Goal: Transaction & Acquisition: Purchase product/service

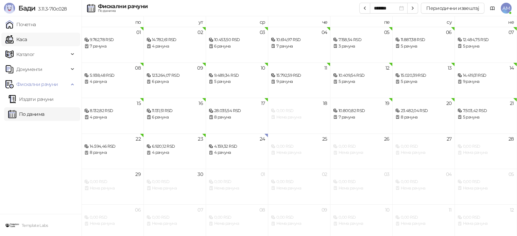
drag, startPoint x: 27, startPoint y: 38, endPoint x: 72, endPoint y: 38, distance: 45.2
click at [27, 38] on link "Каса" at bounding box center [15, 40] width 21 height 14
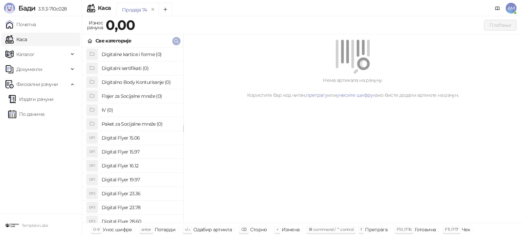
click at [174, 40] on icon "button" at bounding box center [176, 40] width 5 height 5
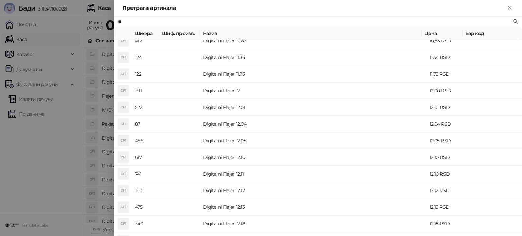
scroll to position [136, 0]
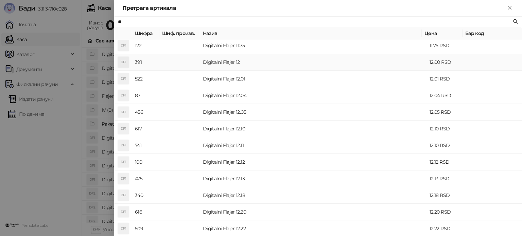
click at [221, 64] on td "Digitalni Flajer 12" at bounding box center [313, 62] width 227 height 17
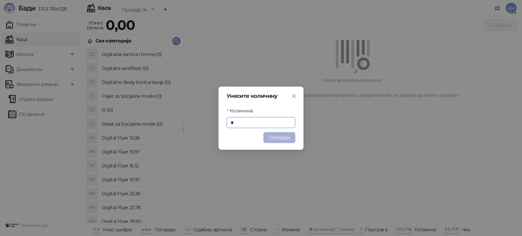
click at [279, 137] on button "Потврди" at bounding box center [279, 137] width 32 height 11
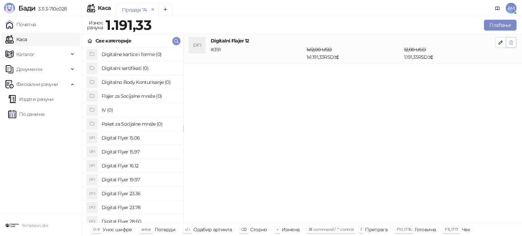
click at [511, 44] on icon "button" at bounding box center [511, 42] width 4 height 4
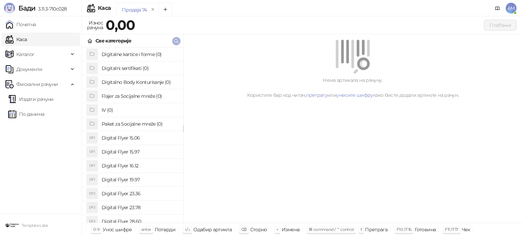
click at [178, 40] on icon "button" at bounding box center [176, 40] width 5 height 5
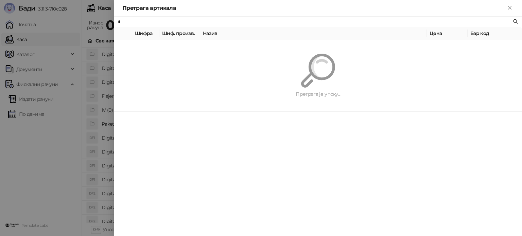
type input "**"
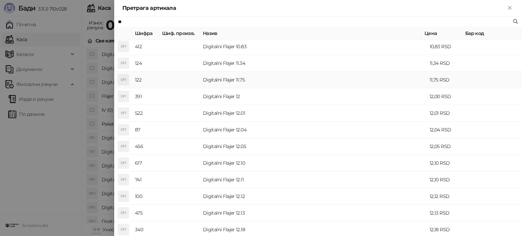
scroll to position [102, 0]
click at [222, 100] on td "Digitalni Flajer 12" at bounding box center [313, 96] width 227 height 17
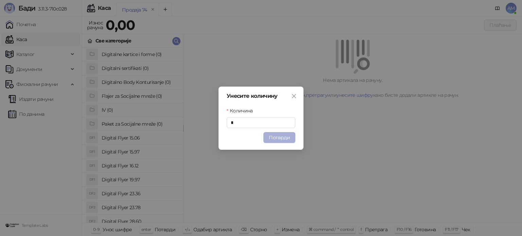
click at [279, 134] on button "Потврди" at bounding box center [279, 137] width 32 height 11
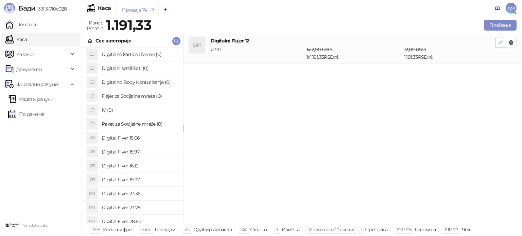
click at [498, 43] on icon "button" at bounding box center [500, 42] width 5 height 5
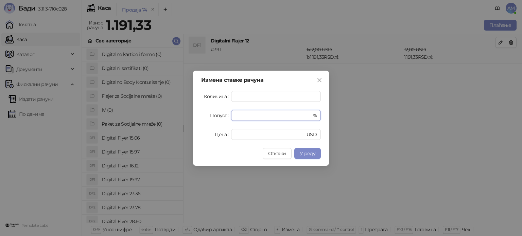
drag, startPoint x: 234, startPoint y: 117, endPoint x: 230, endPoint y: 117, distance: 4.4
click at [230, 117] on div "Попуст * %" at bounding box center [261, 115] width 120 height 11
click at [313, 151] on span "У реду" at bounding box center [308, 153] width 16 height 6
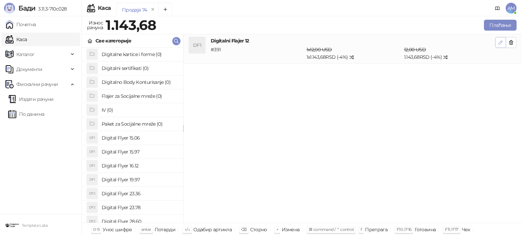
click at [497, 43] on button "button" at bounding box center [500, 42] width 11 height 11
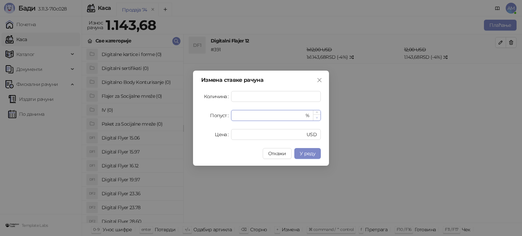
click at [318, 119] on span "Decrease Value" at bounding box center [316, 117] width 7 height 6
click at [311, 148] on button "У реду" at bounding box center [307, 153] width 26 height 11
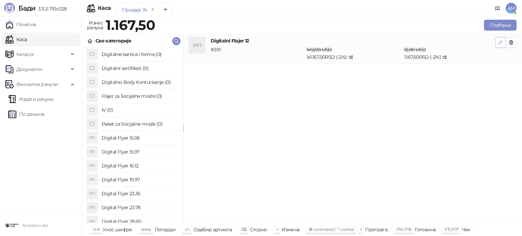
click at [498, 44] on icon "button" at bounding box center [500, 42] width 5 height 5
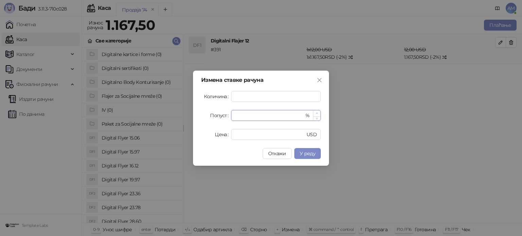
type input "*"
click at [317, 111] on span "Increase Value" at bounding box center [316, 113] width 7 height 6
click at [299, 151] on button "У реду" at bounding box center [307, 153] width 26 height 11
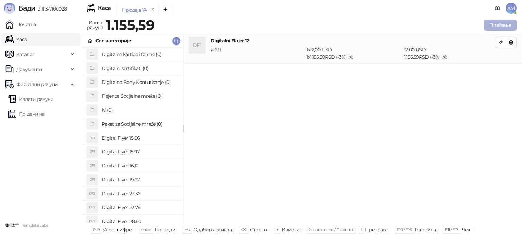
click at [502, 25] on button "Плаћање" at bounding box center [500, 25] width 33 height 11
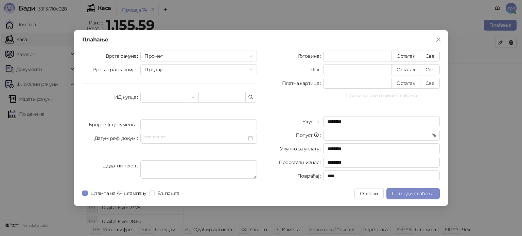
click at [405, 94] on button "Прикажи све начине плаћања" at bounding box center [381, 95] width 117 height 8
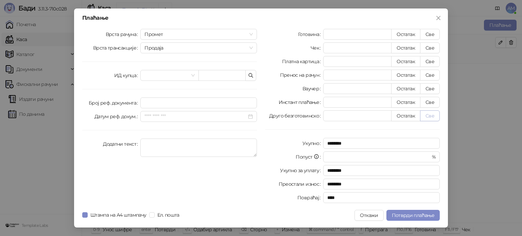
click at [426, 114] on button "Све" at bounding box center [430, 115] width 20 height 11
type input "*******"
type input "****"
click at [418, 214] on span "Потврди плаћање" at bounding box center [413, 215] width 42 height 6
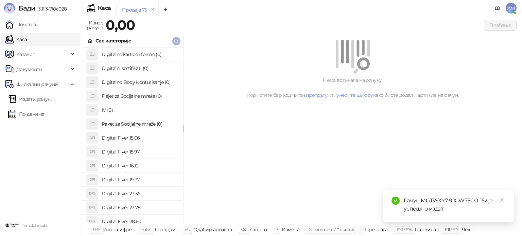
click at [175, 42] on icon "button" at bounding box center [176, 40] width 5 height 5
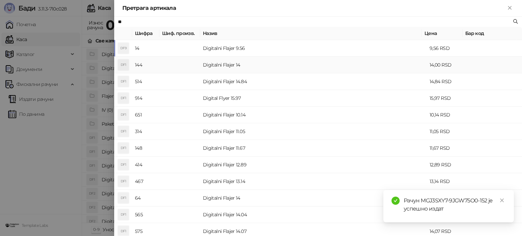
type input "**"
click at [208, 66] on td "Digitalni Flajer 14" at bounding box center [313, 65] width 227 height 17
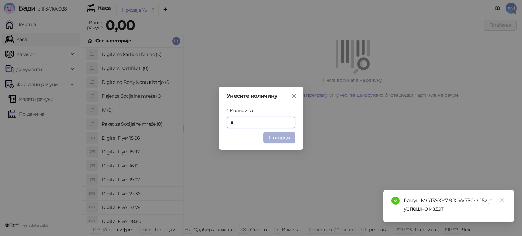
click at [274, 136] on button "Потврди" at bounding box center [279, 137] width 32 height 11
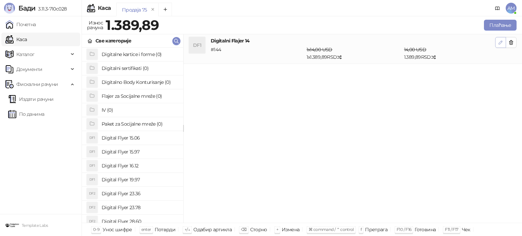
click at [498, 43] on button "button" at bounding box center [500, 42] width 11 height 11
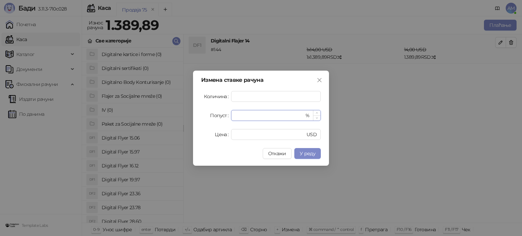
drag, startPoint x: 246, startPoint y: 120, endPoint x: 232, endPoint y: 117, distance: 14.1
click at [232, 117] on div "* %" at bounding box center [276, 115] width 90 height 11
type input "*"
click at [309, 150] on span "У реду" at bounding box center [308, 153] width 16 height 6
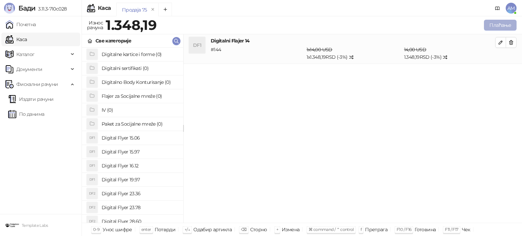
click at [499, 20] on button "Плаћање" at bounding box center [500, 25] width 33 height 11
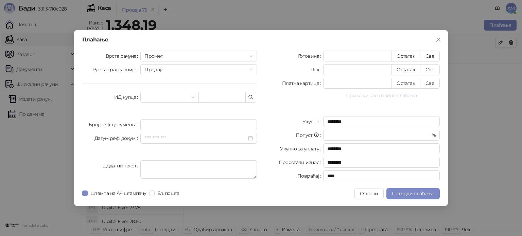
click at [369, 96] on button "Прикажи све начине плаћања" at bounding box center [381, 95] width 117 height 8
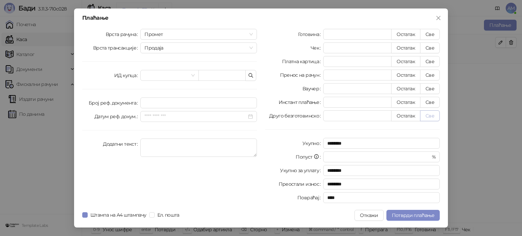
click at [431, 115] on button "Све" at bounding box center [430, 115] width 20 height 11
type input "*******"
type input "****"
click at [410, 215] on span "Потврди плаћање" at bounding box center [413, 215] width 42 height 6
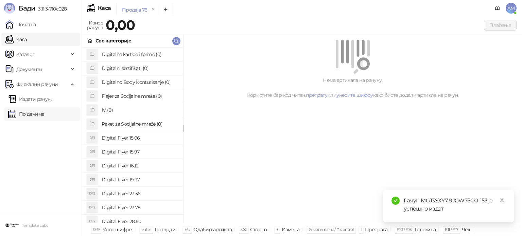
click at [31, 116] on link "По данима" at bounding box center [26, 114] width 36 height 14
